Goal: Navigation & Orientation: Find specific page/section

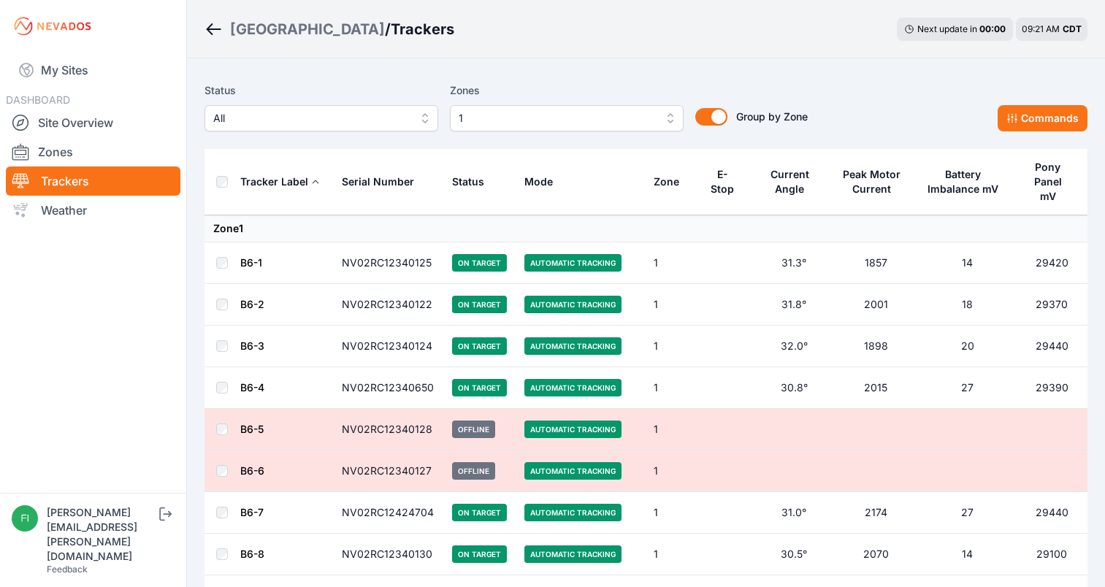
scroll to position [2170, 0]
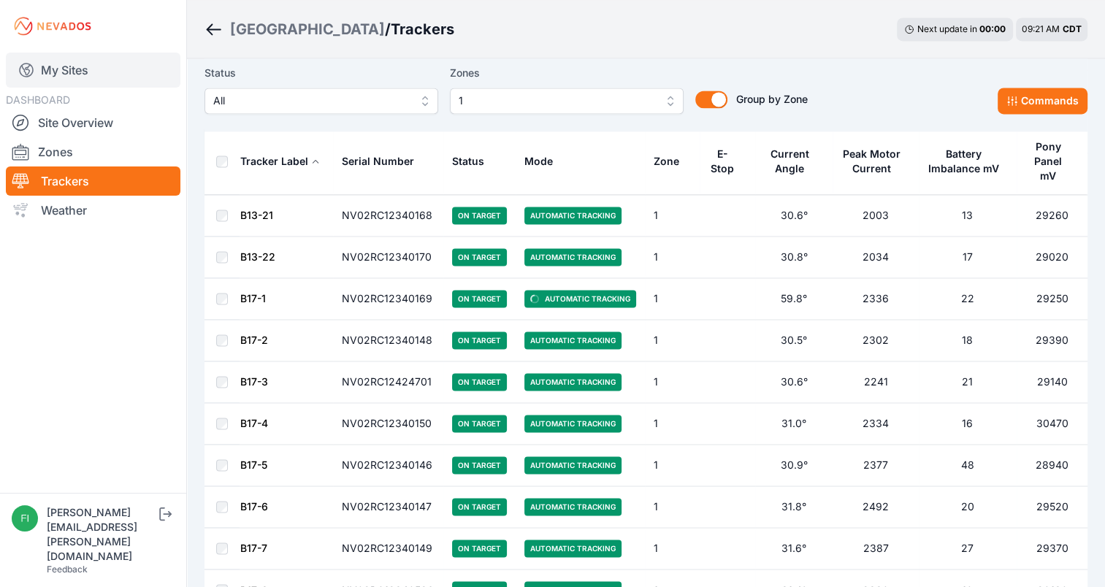
click at [123, 69] on link "My Sites" at bounding box center [93, 70] width 175 height 35
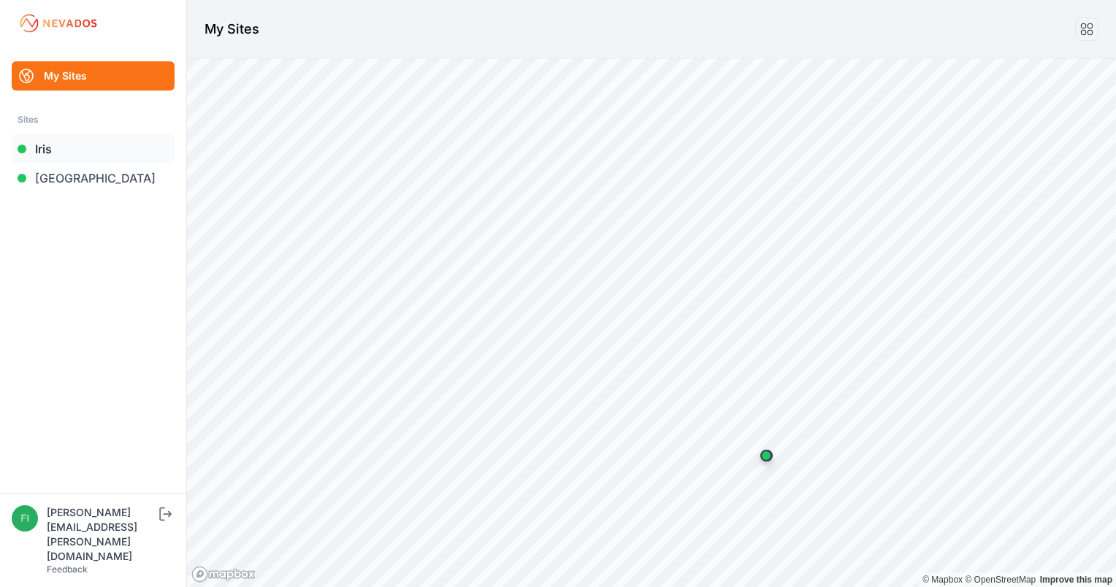
click at [83, 142] on link "Iris" at bounding box center [93, 148] width 163 height 29
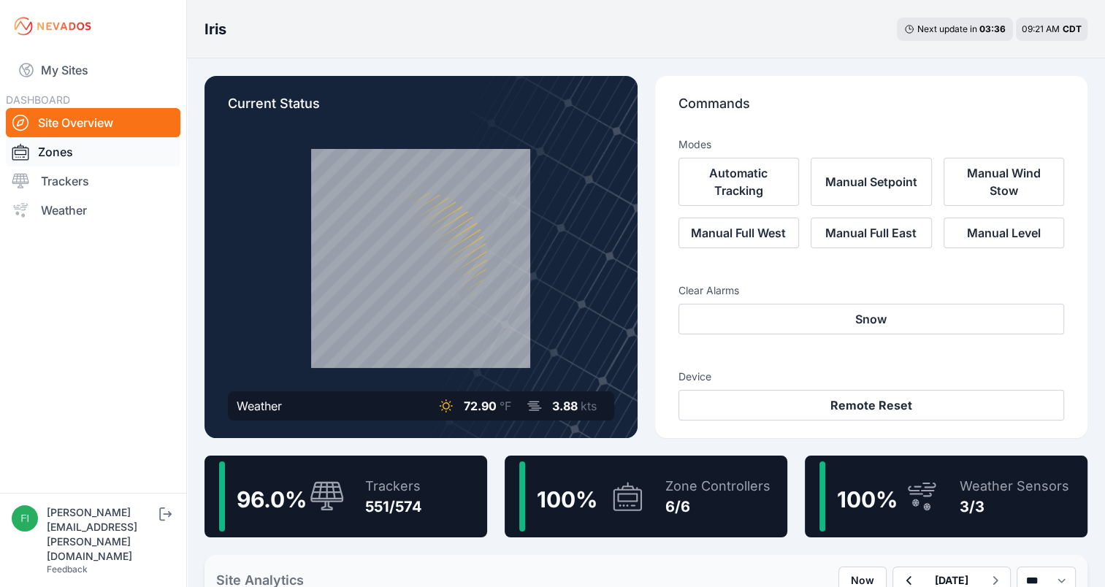
click at [78, 155] on link "Zones" at bounding box center [93, 151] width 175 height 29
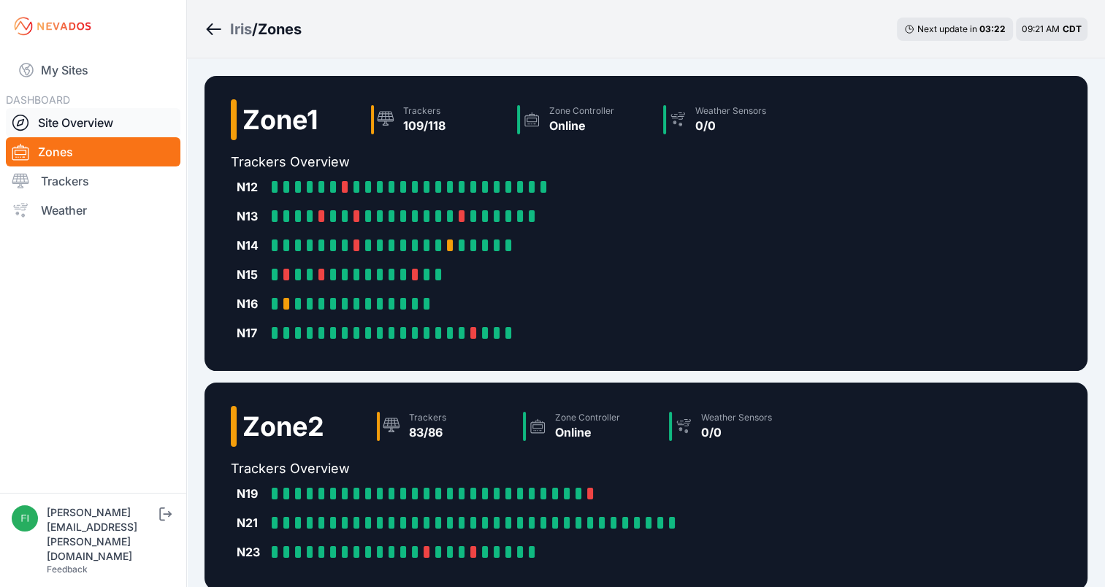
click at [81, 123] on link "Site Overview" at bounding box center [93, 122] width 175 height 29
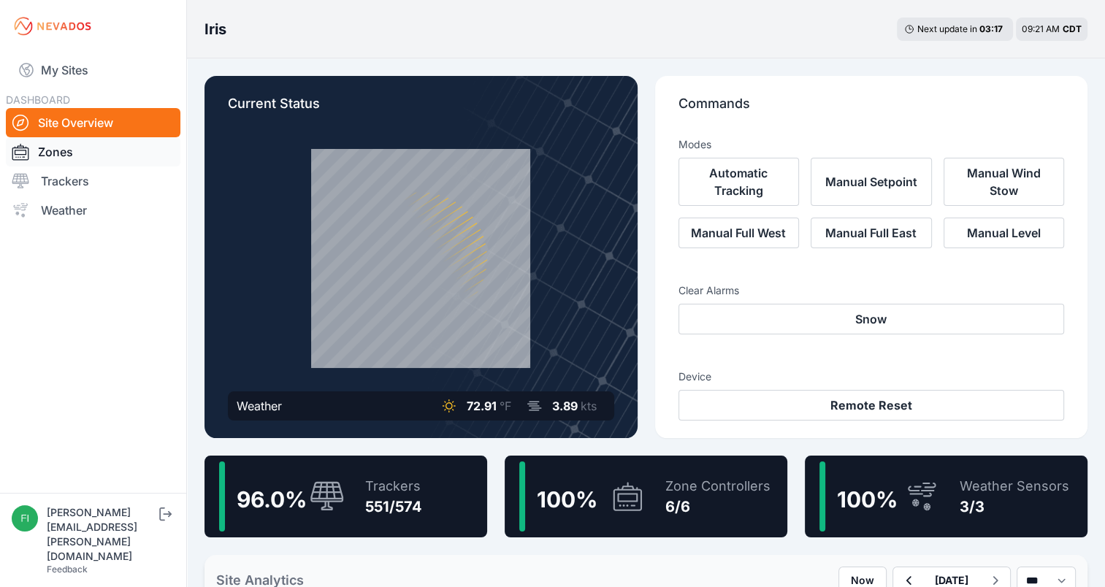
click at [88, 158] on link "Zones" at bounding box center [93, 151] width 175 height 29
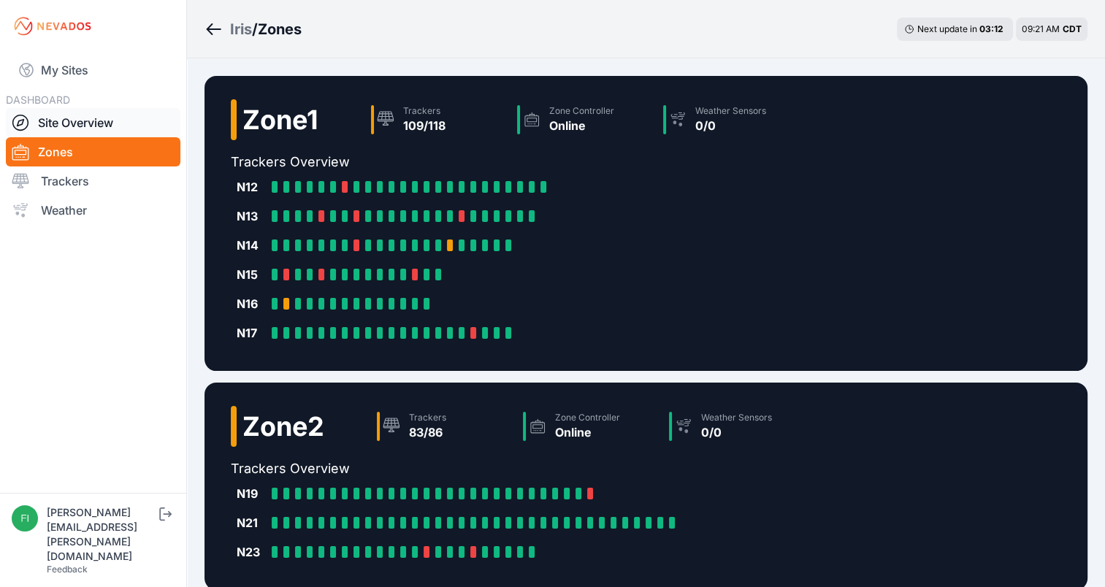
click at [89, 129] on link "Site Overview" at bounding box center [93, 122] width 175 height 29
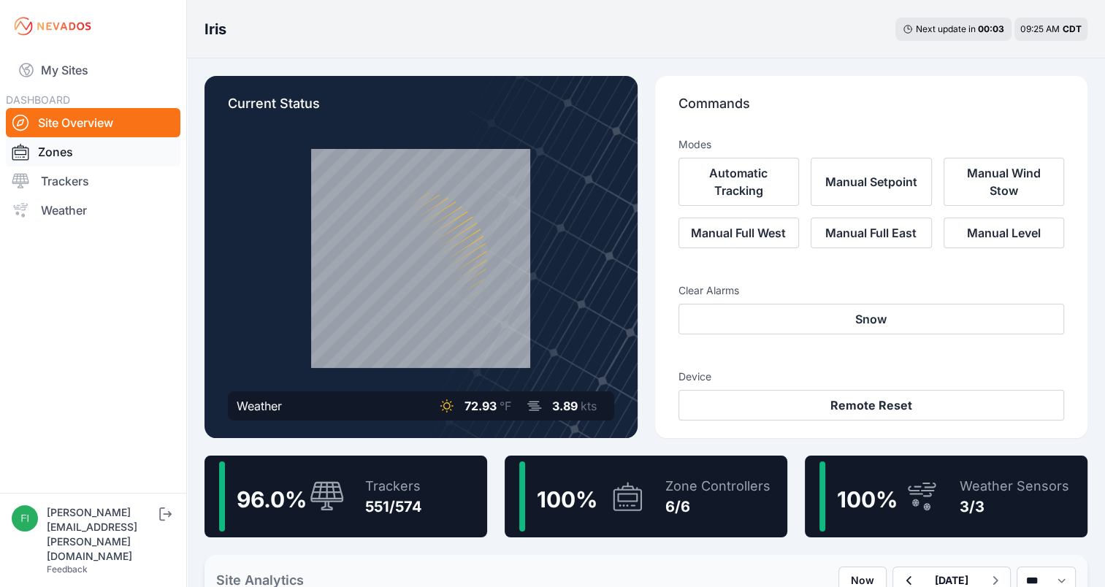
click at [83, 150] on link "Zones" at bounding box center [93, 151] width 175 height 29
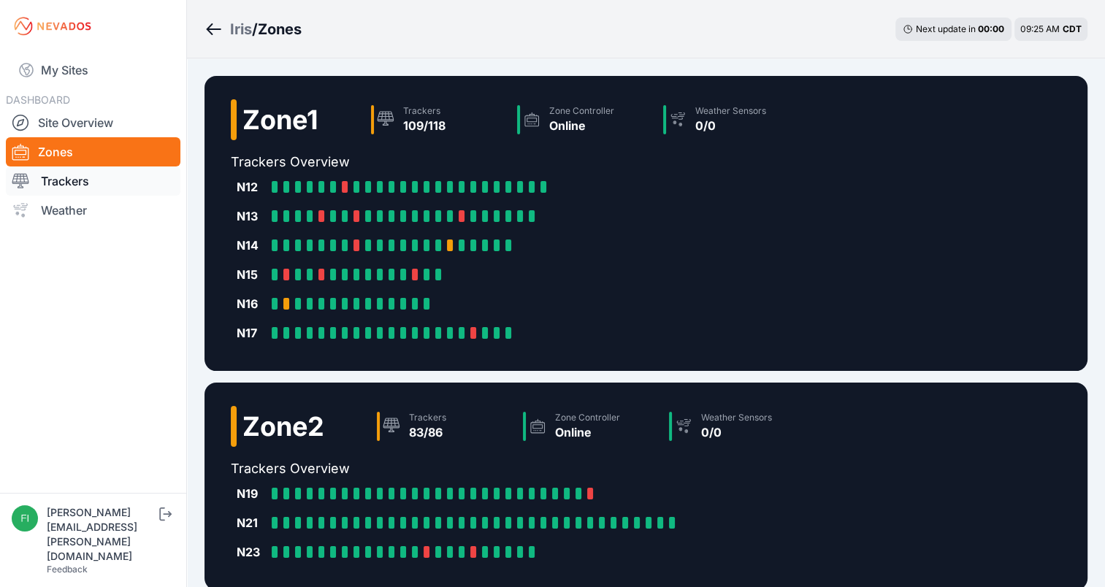
click at [93, 177] on link "Trackers" at bounding box center [93, 181] width 175 height 29
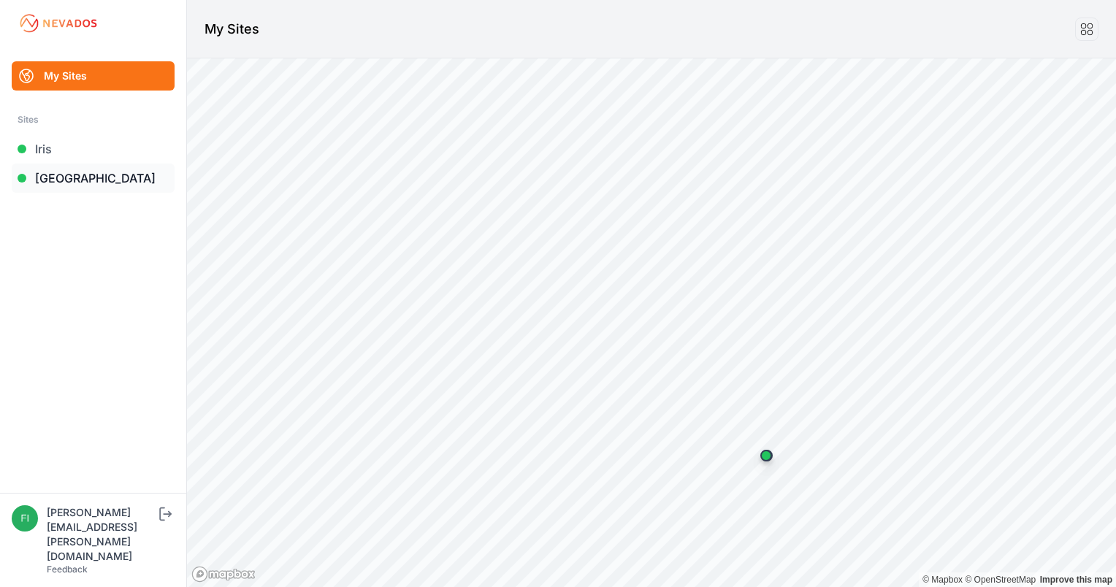
click at [78, 176] on link "[GEOGRAPHIC_DATA]" at bounding box center [93, 178] width 163 height 29
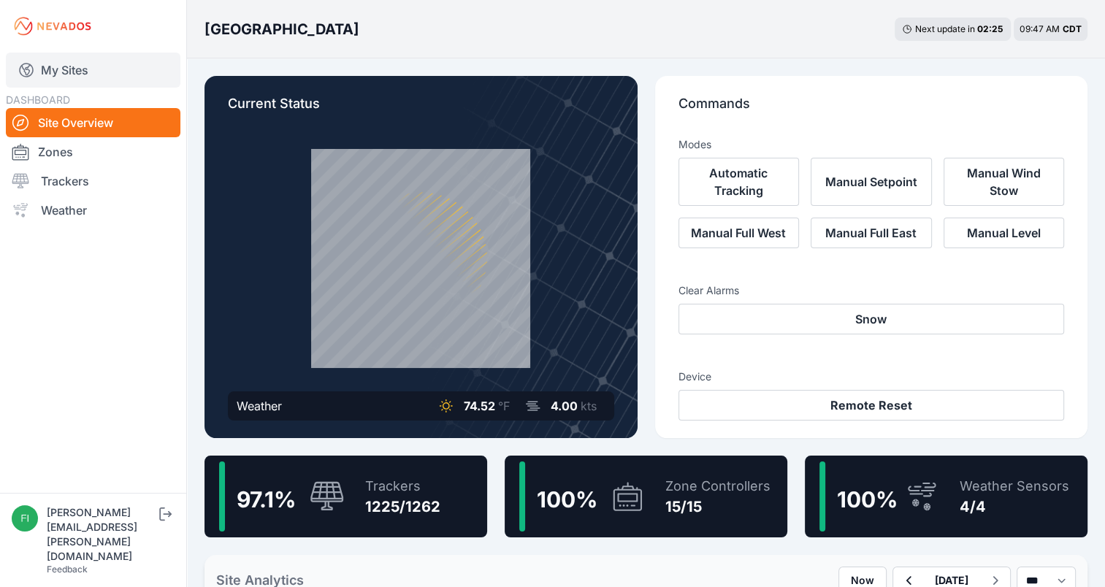
click at [93, 72] on link "My Sites" at bounding box center [93, 70] width 175 height 35
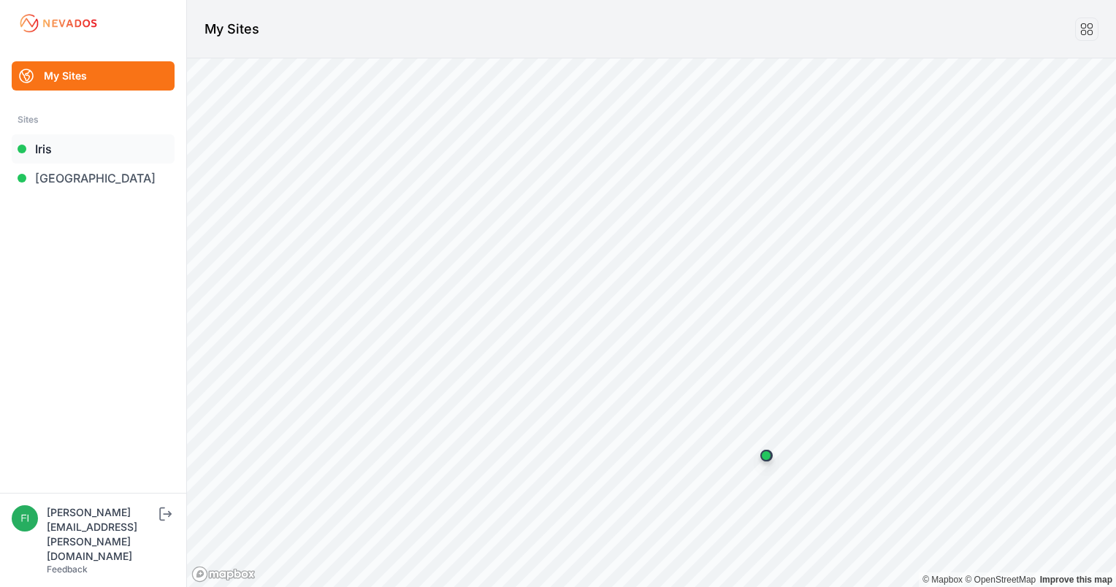
click at [64, 156] on link "Iris" at bounding box center [93, 148] width 163 height 29
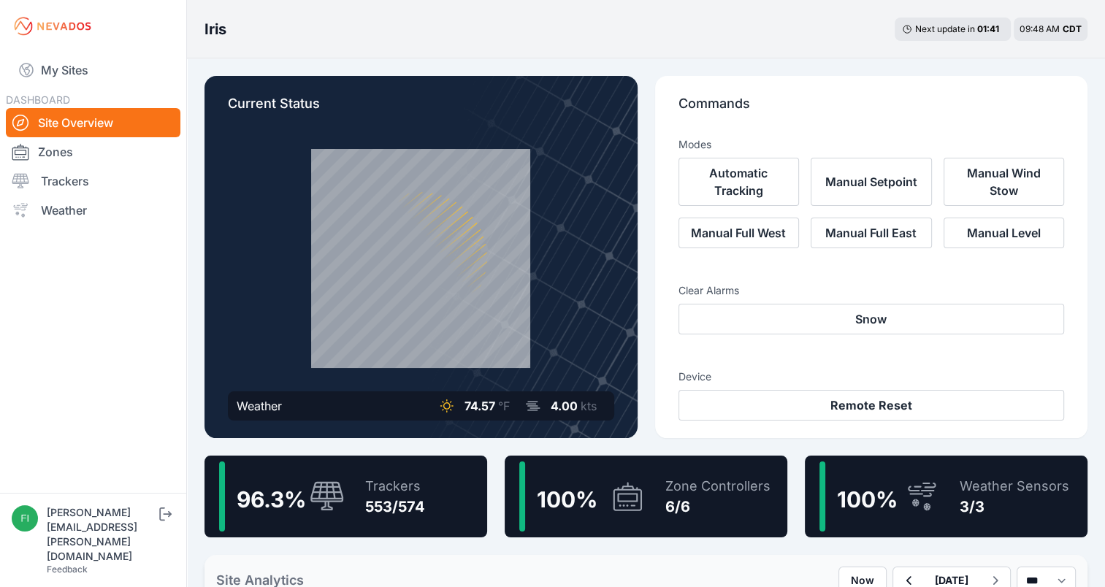
click at [356, 505] on div "Trackers 553/574" at bounding box center [388, 497] width 74 height 70
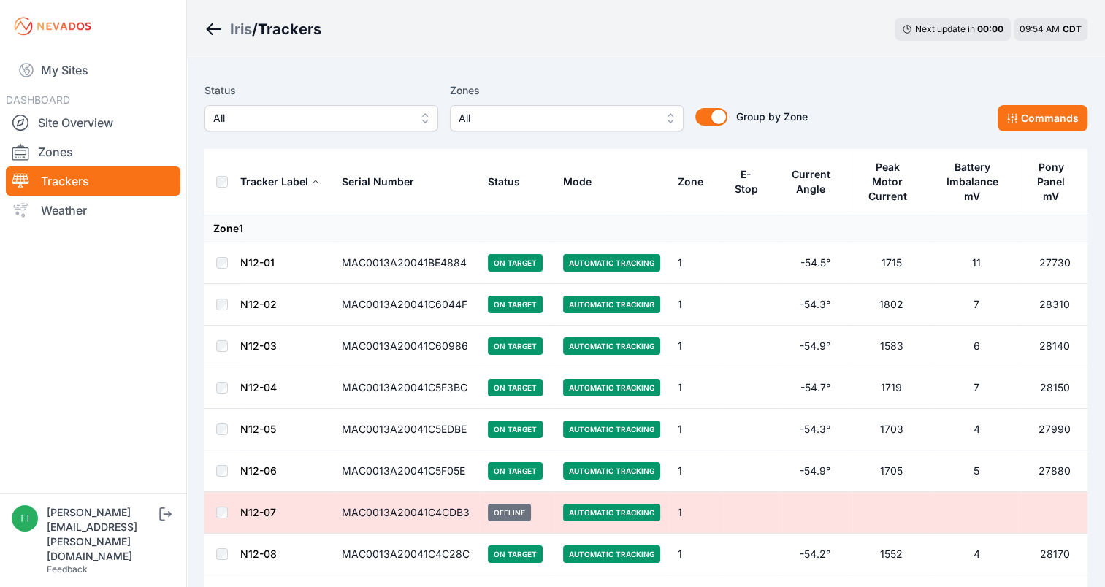
click at [567, 99] on div "Zones All" at bounding box center [567, 107] width 234 height 50
click at [570, 105] on button "All" at bounding box center [567, 118] width 234 height 26
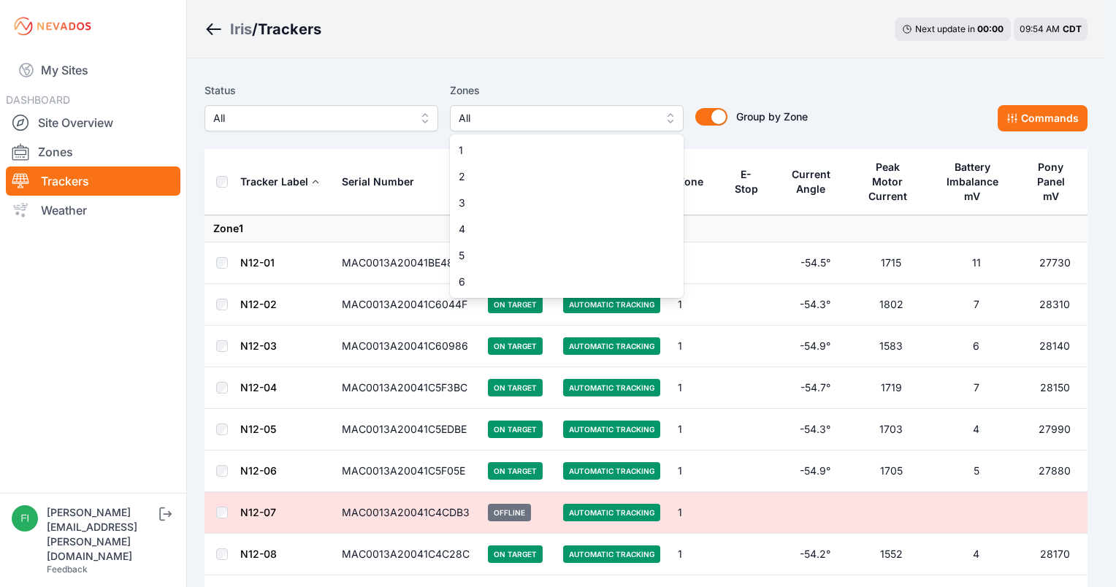
click at [564, 89] on div "Zones All 1 2 3 4 5 6" at bounding box center [567, 107] width 234 height 50
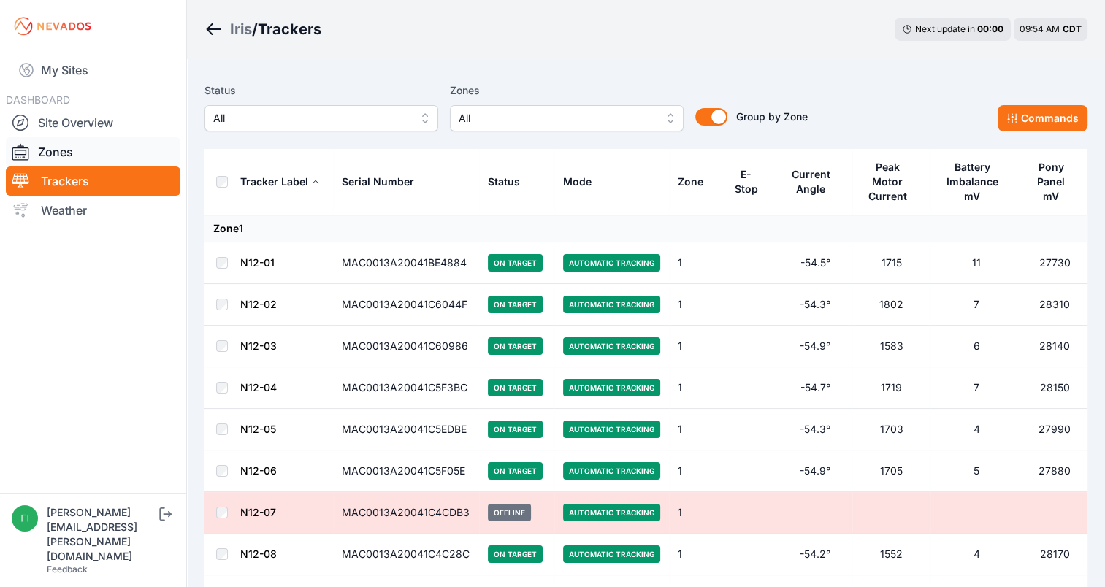
click at [114, 155] on link "Zones" at bounding box center [93, 151] width 175 height 29
